Goal: Information Seeking & Learning: Check status

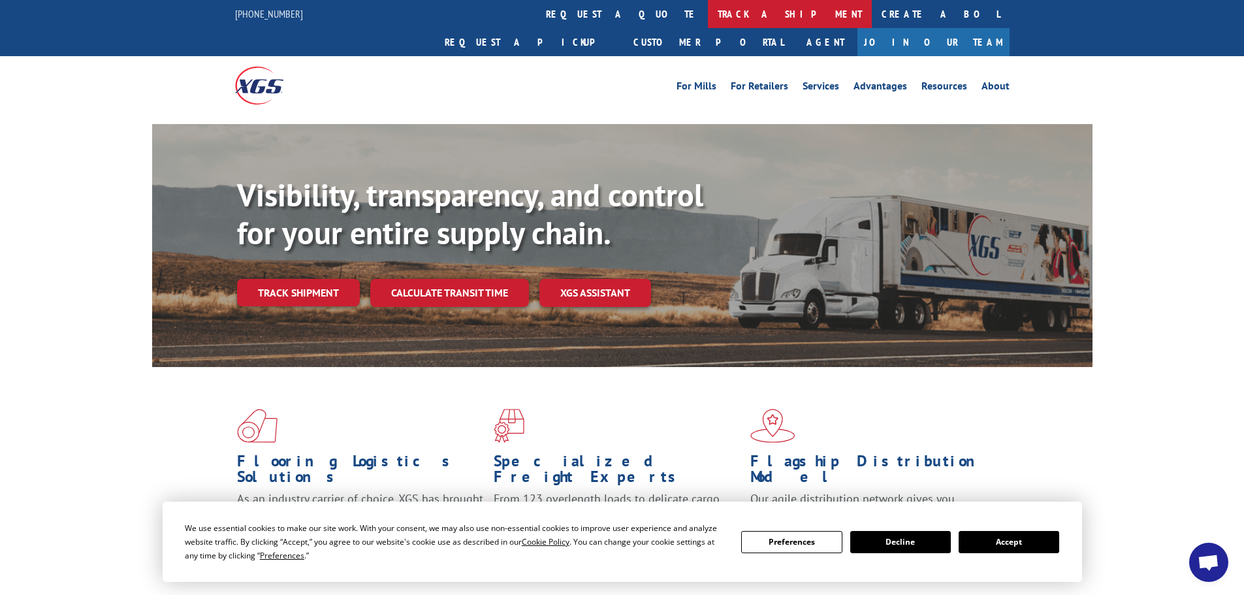
click at [708, 19] on link "track a shipment" at bounding box center [790, 14] width 164 height 28
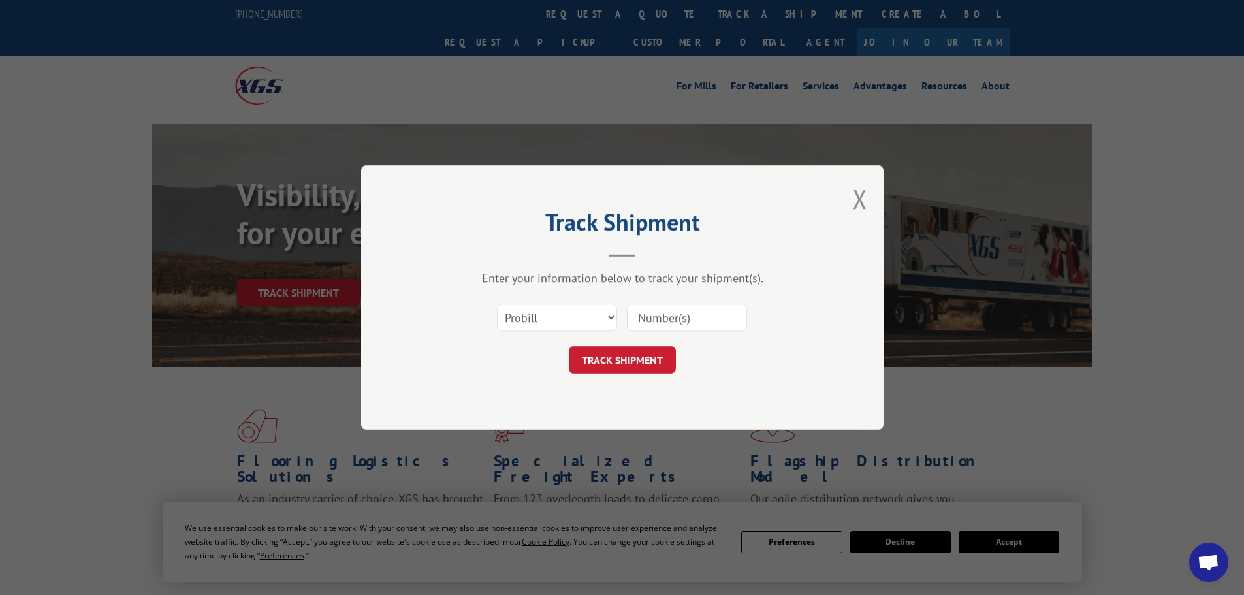
click at [685, 312] on input at bounding box center [687, 317] width 120 height 27
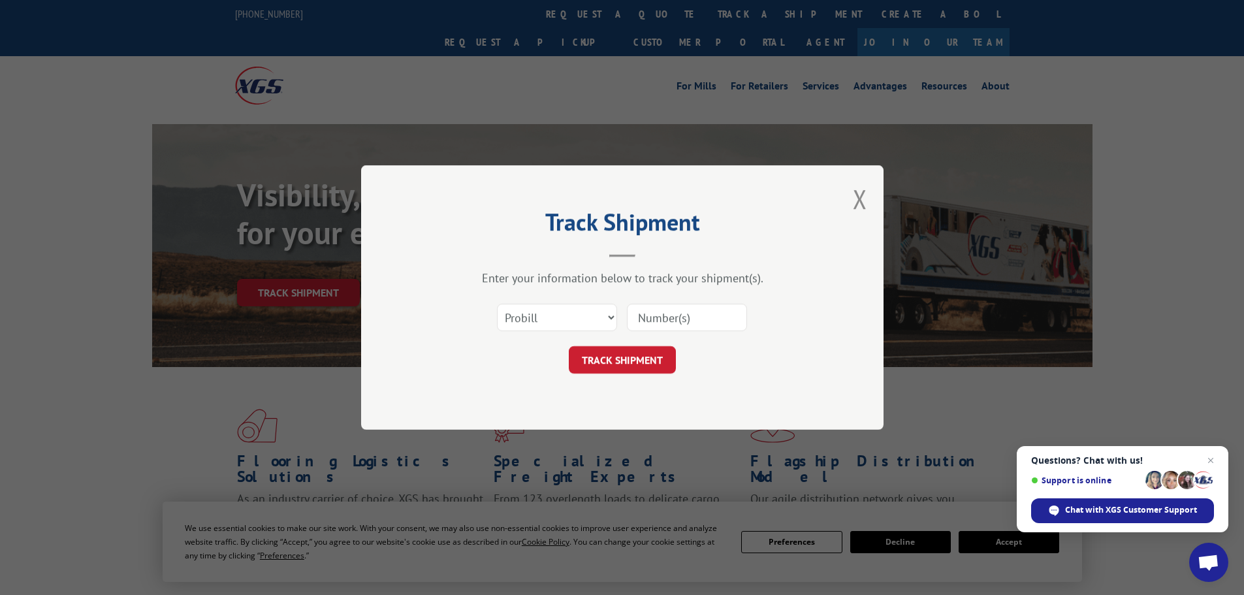
drag, startPoint x: 686, startPoint y: 310, endPoint x: 668, endPoint y: 319, distance: 19.6
click at [668, 319] on input at bounding box center [687, 317] width 120 height 27
type input "17521915"
click at [611, 357] on button "TRACK SHIPMENT" at bounding box center [622, 359] width 107 height 27
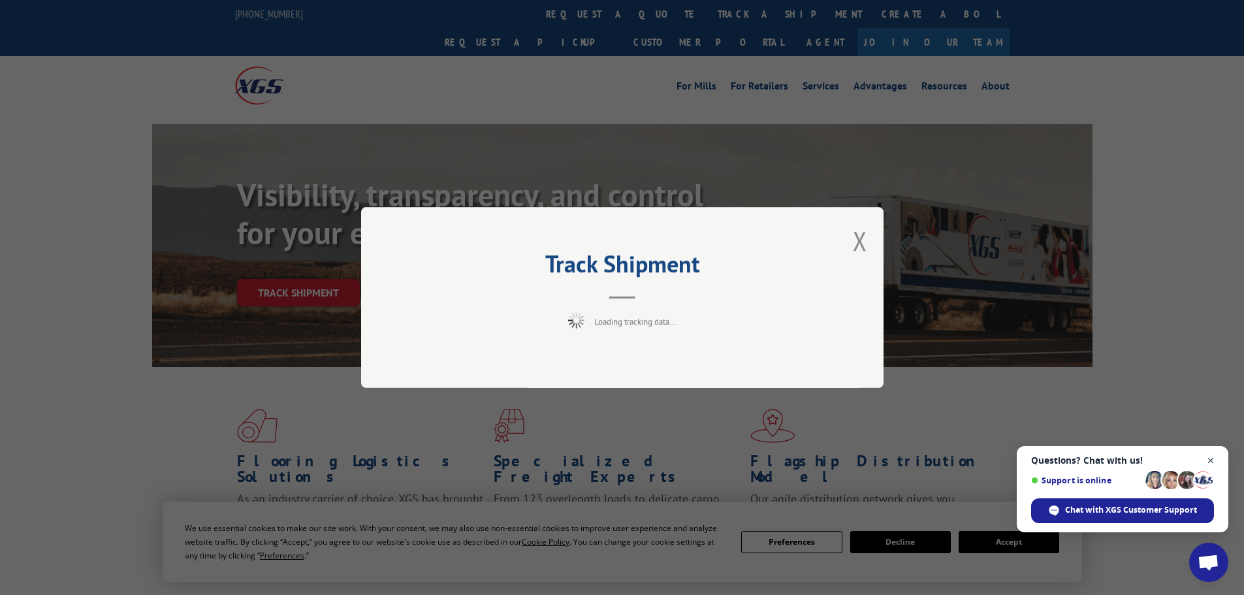
click at [1211, 458] on span "Close chat" at bounding box center [1210, 460] width 16 height 16
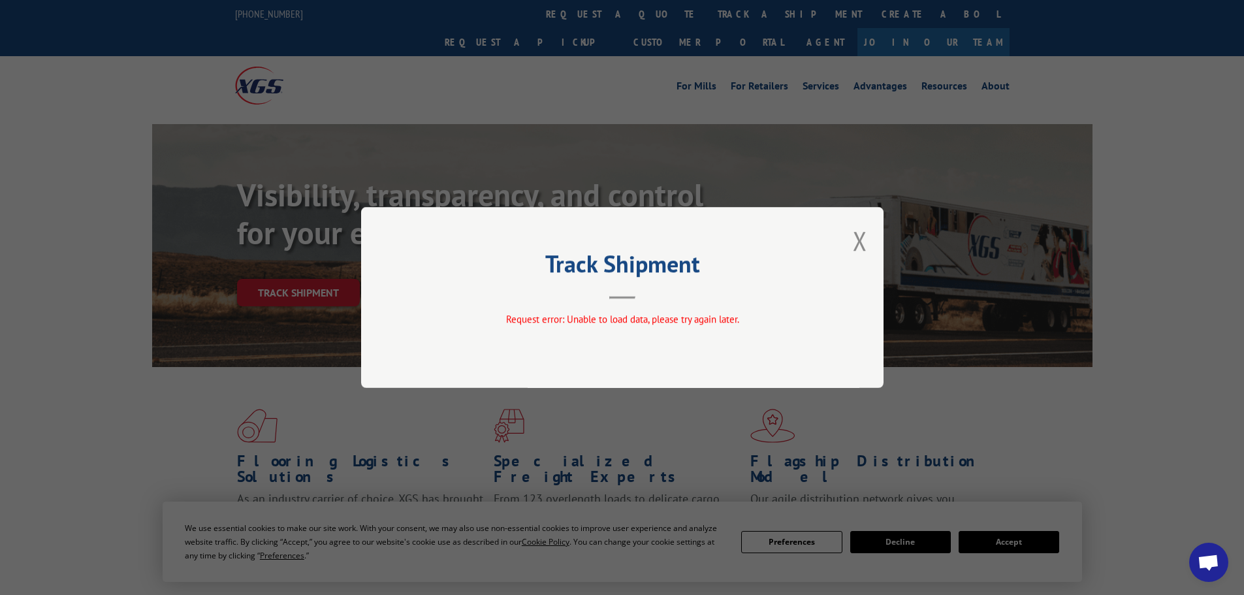
click at [1018, 543] on div "Track Shipment Request error: Unable to load data, please try again later." at bounding box center [622, 297] width 1244 height 595
click at [858, 241] on button "Close modal" at bounding box center [859, 240] width 14 height 35
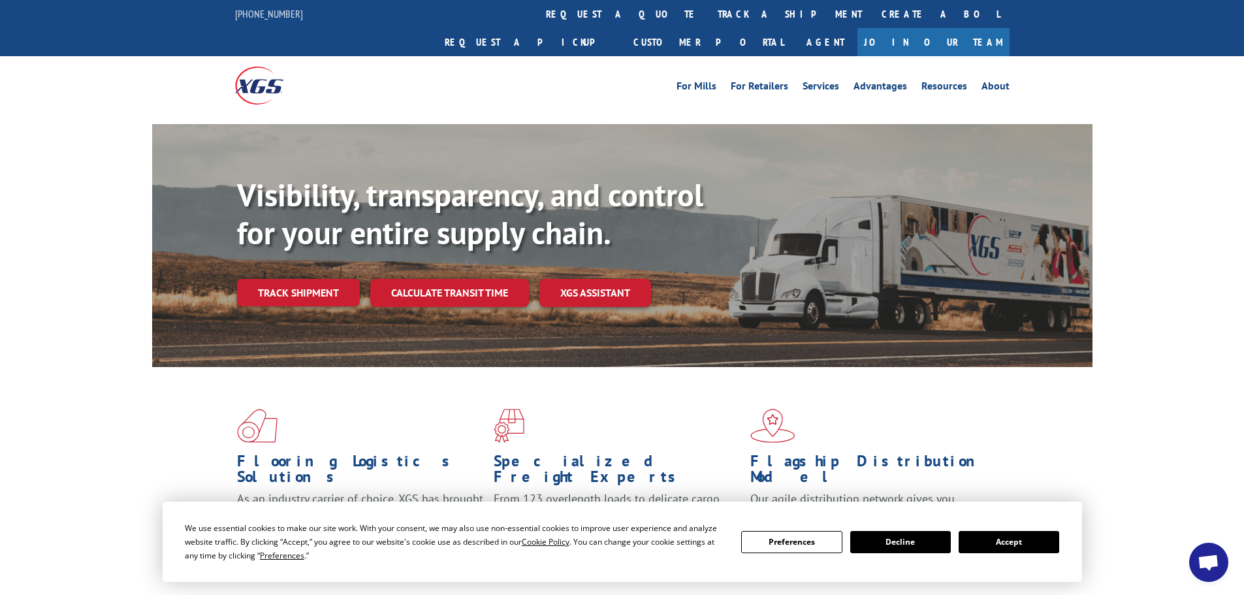
click at [1012, 542] on button "Accept" at bounding box center [1008, 542] width 101 height 22
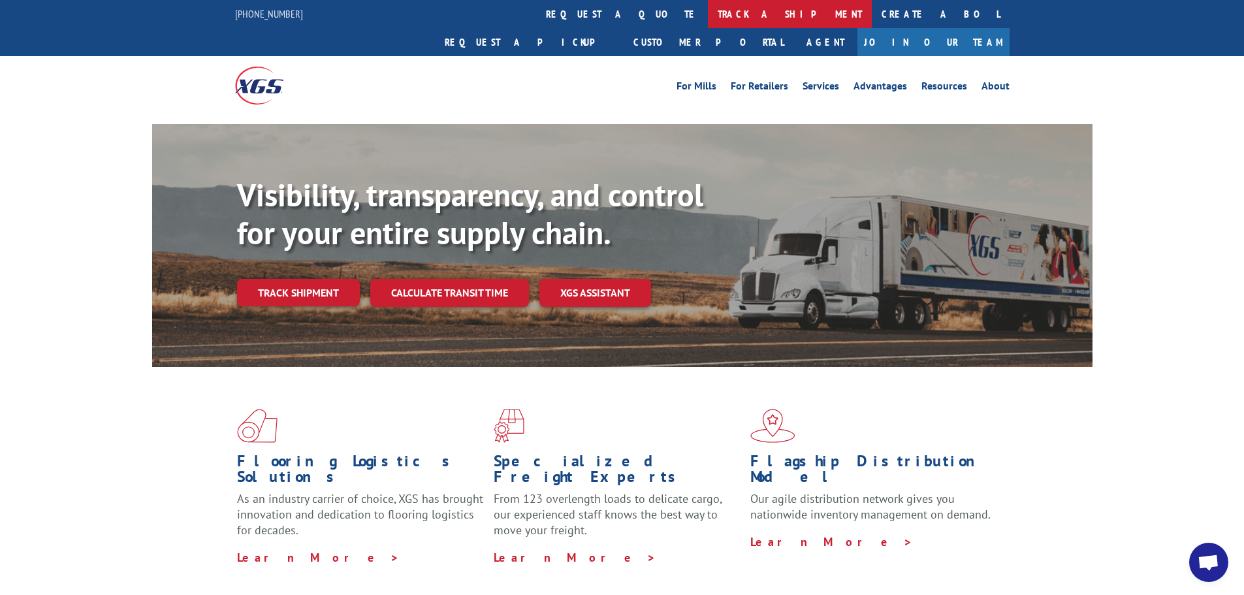
click at [708, 16] on link "track a shipment" at bounding box center [790, 14] width 164 height 28
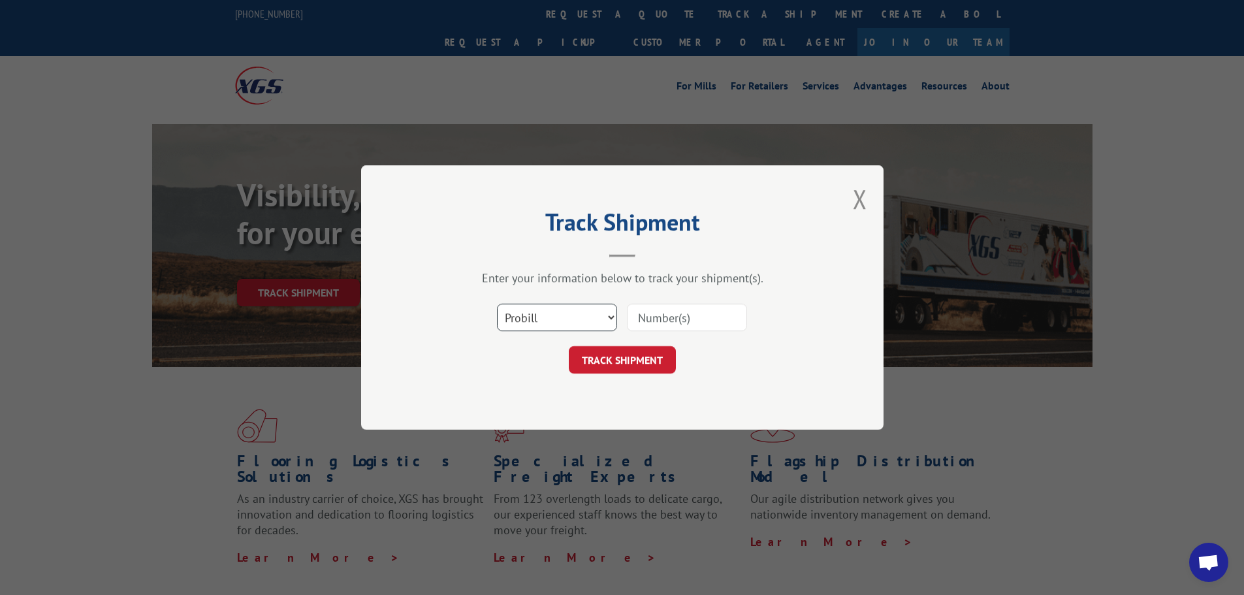
drag, startPoint x: 569, startPoint y: 309, endPoint x: 564, endPoint y: 321, distance: 12.9
click at [569, 311] on select "Select category... Probill BOL PO" at bounding box center [557, 317] width 120 height 27
select select "bol"
click at [497, 304] on select "Select category... Probill BOL PO" at bounding box center [557, 317] width 120 height 27
click at [705, 321] on input at bounding box center [687, 317] width 120 height 27
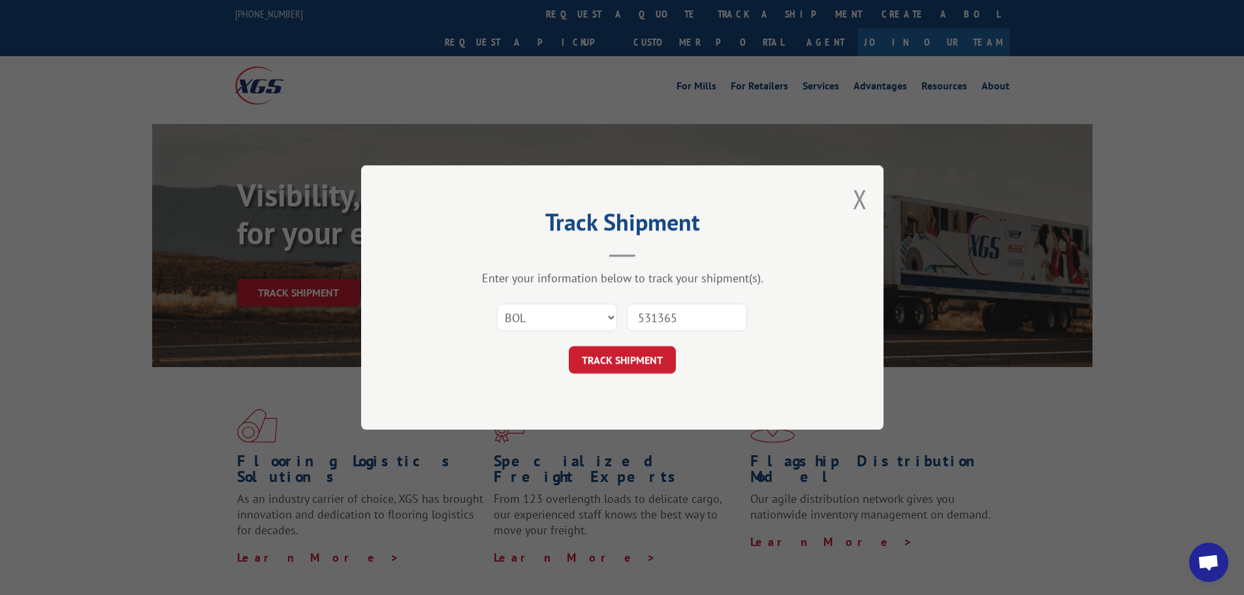
type input "5313654"
click button "TRACK SHIPMENT" at bounding box center [622, 359] width 107 height 27
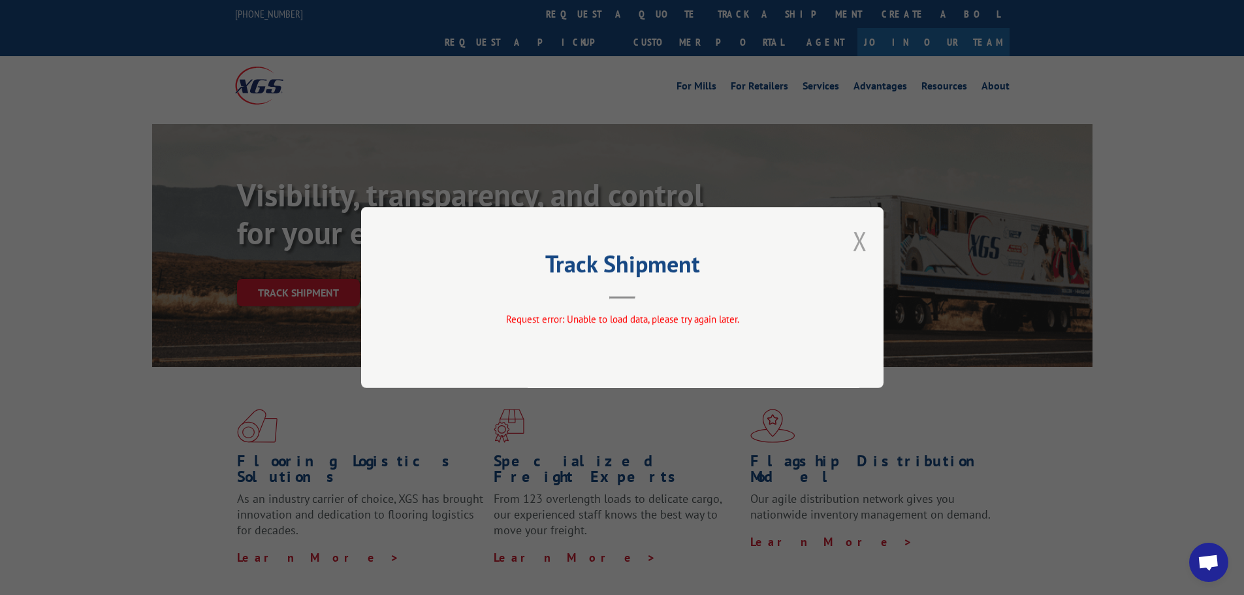
click at [856, 242] on button "Close modal" at bounding box center [859, 240] width 14 height 35
